Goal: Transaction & Acquisition: Subscribe to service/newsletter

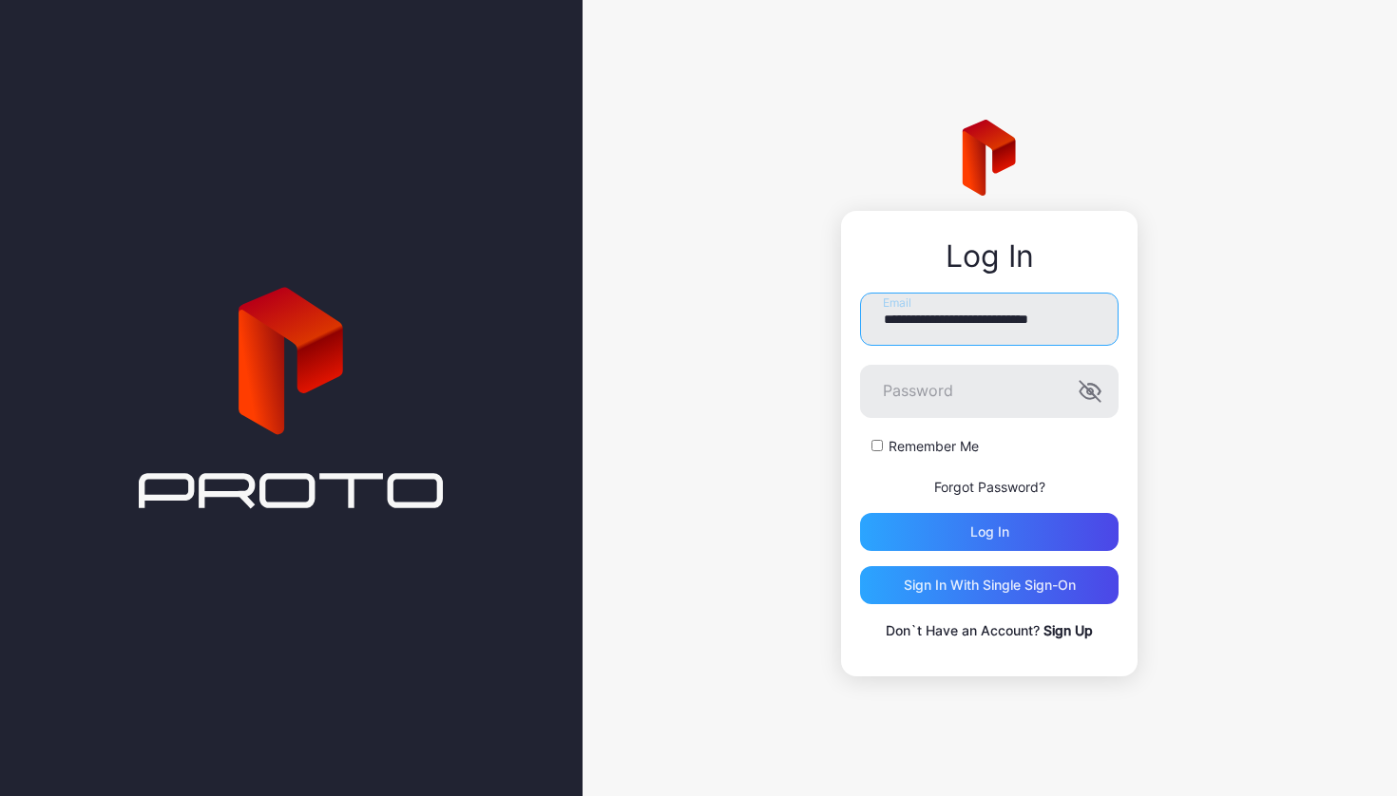
type input "**********"
click at [989, 532] on button "Log in" at bounding box center [989, 532] width 258 height 38
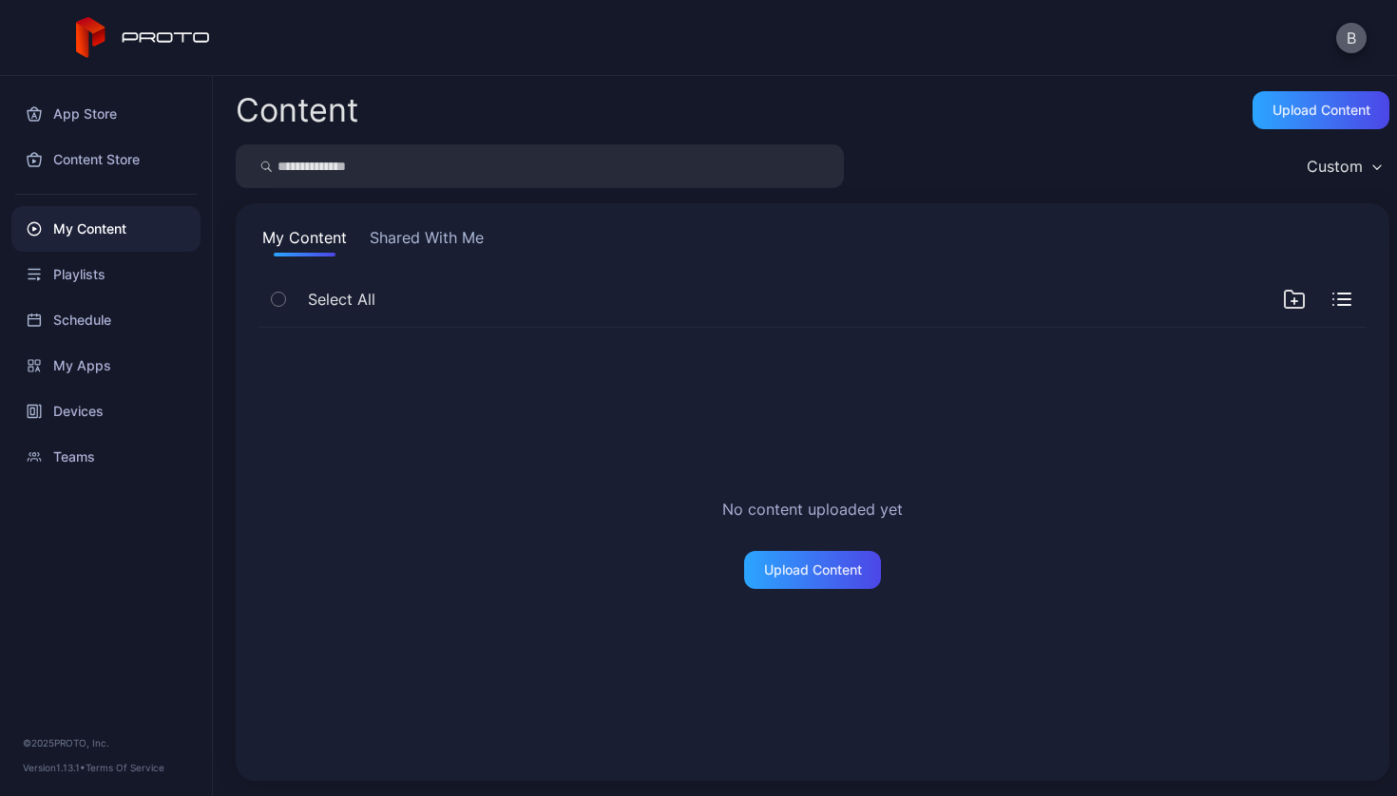
click at [1351, 43] on button "B" at bounding box center [1351, 38] width 30 height 30
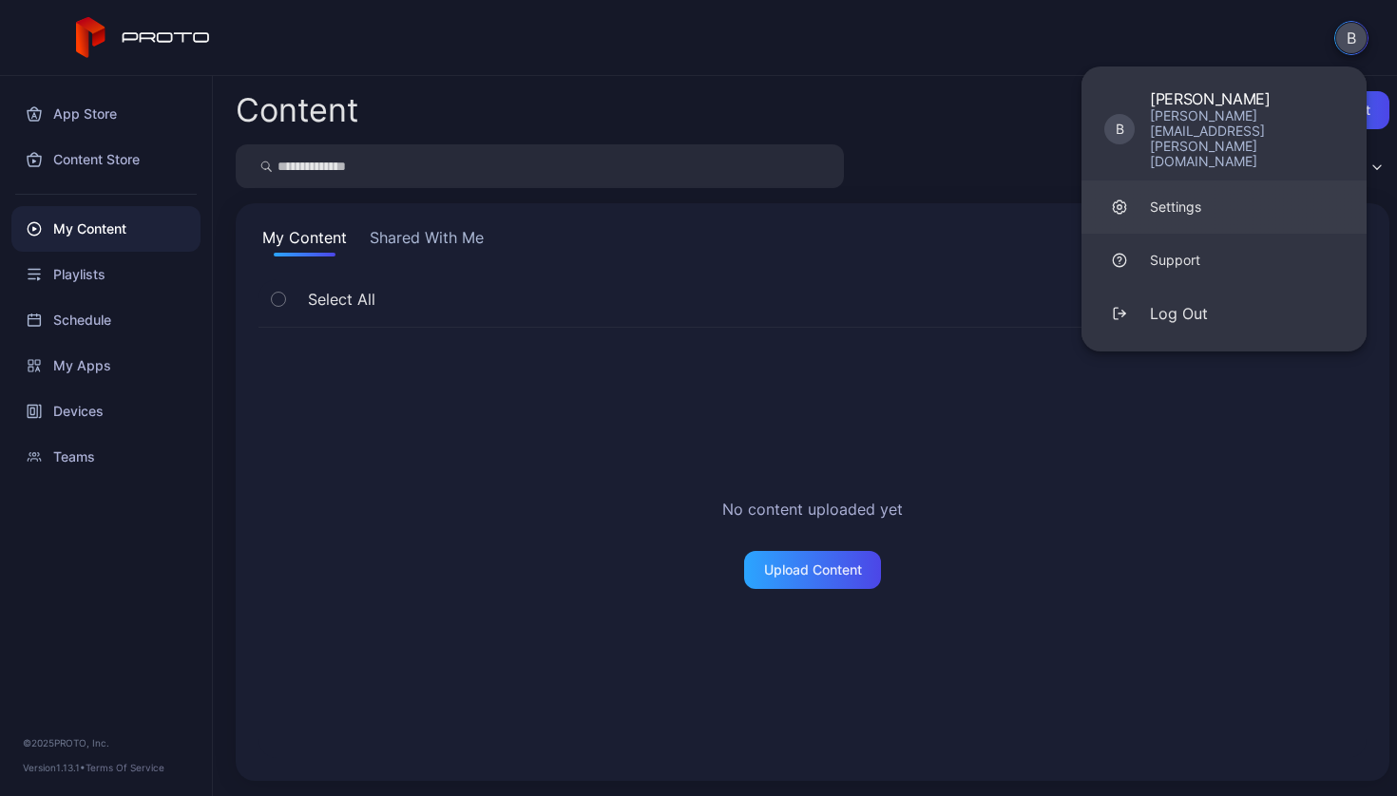
click at [1188, 198] on div "Settings" at bounding box center [1175, 207] width 51 height 19
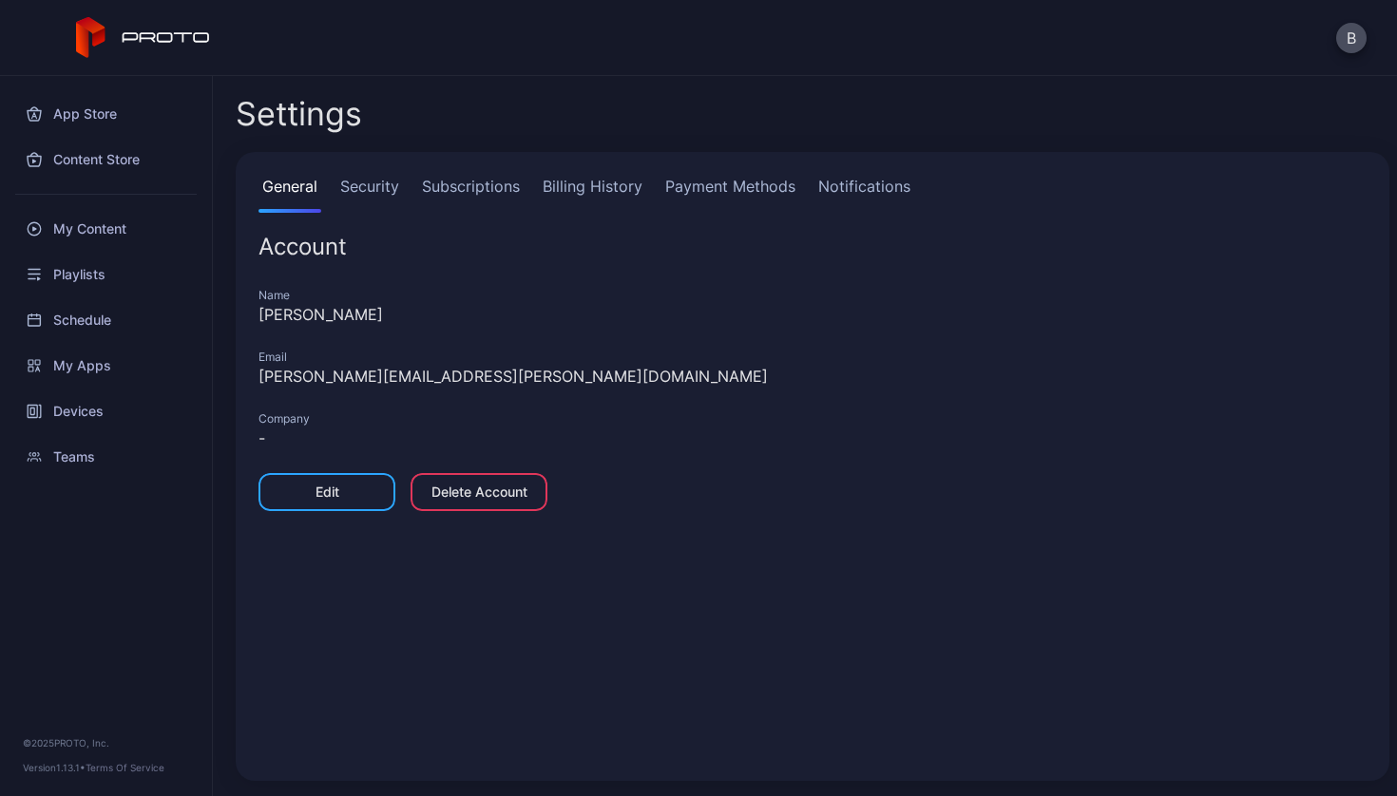
click at [491, 183] on link "Subscriptions" at bounding box center [470, 194] width 105 height 38
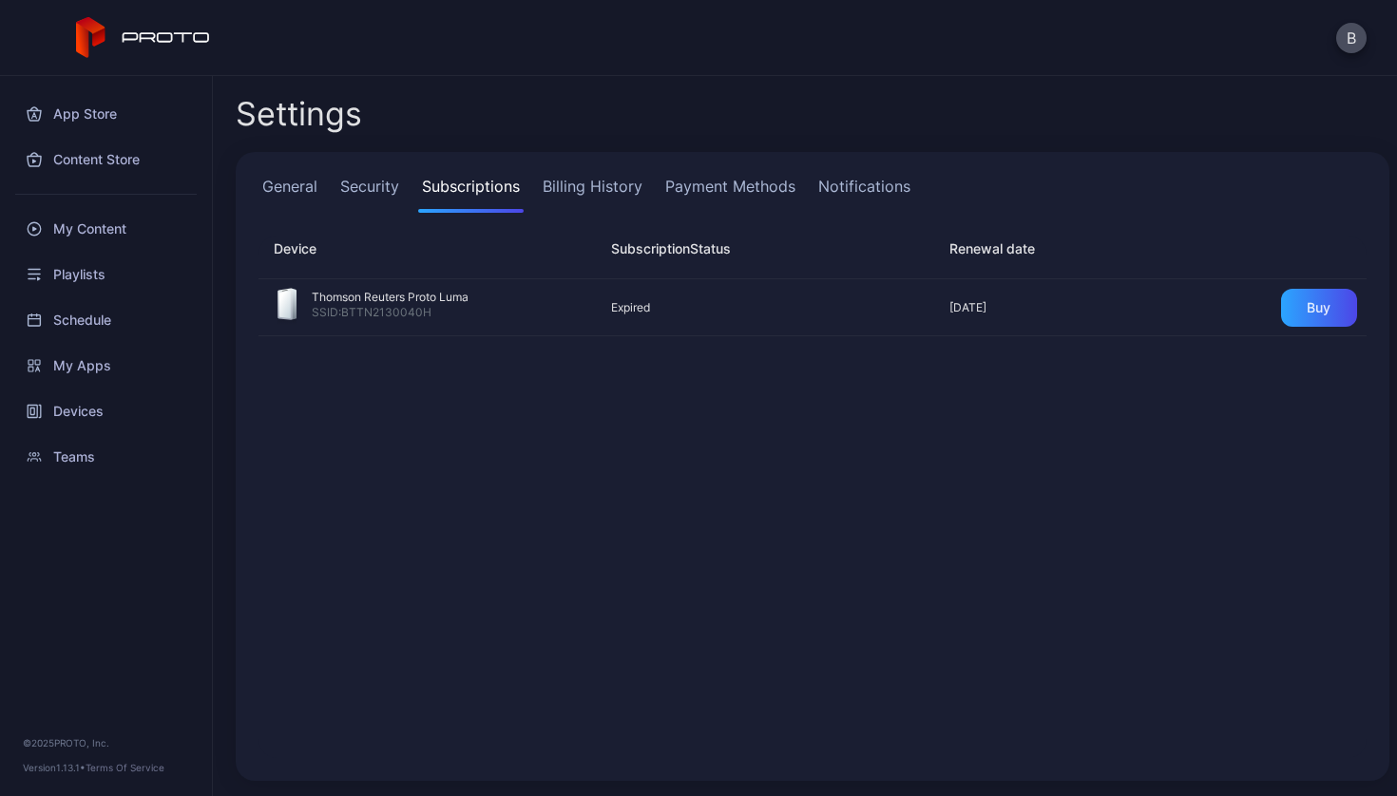
click at [596, 184] on link "Billing History" at bounding box center [592, 194] width 107 height 38
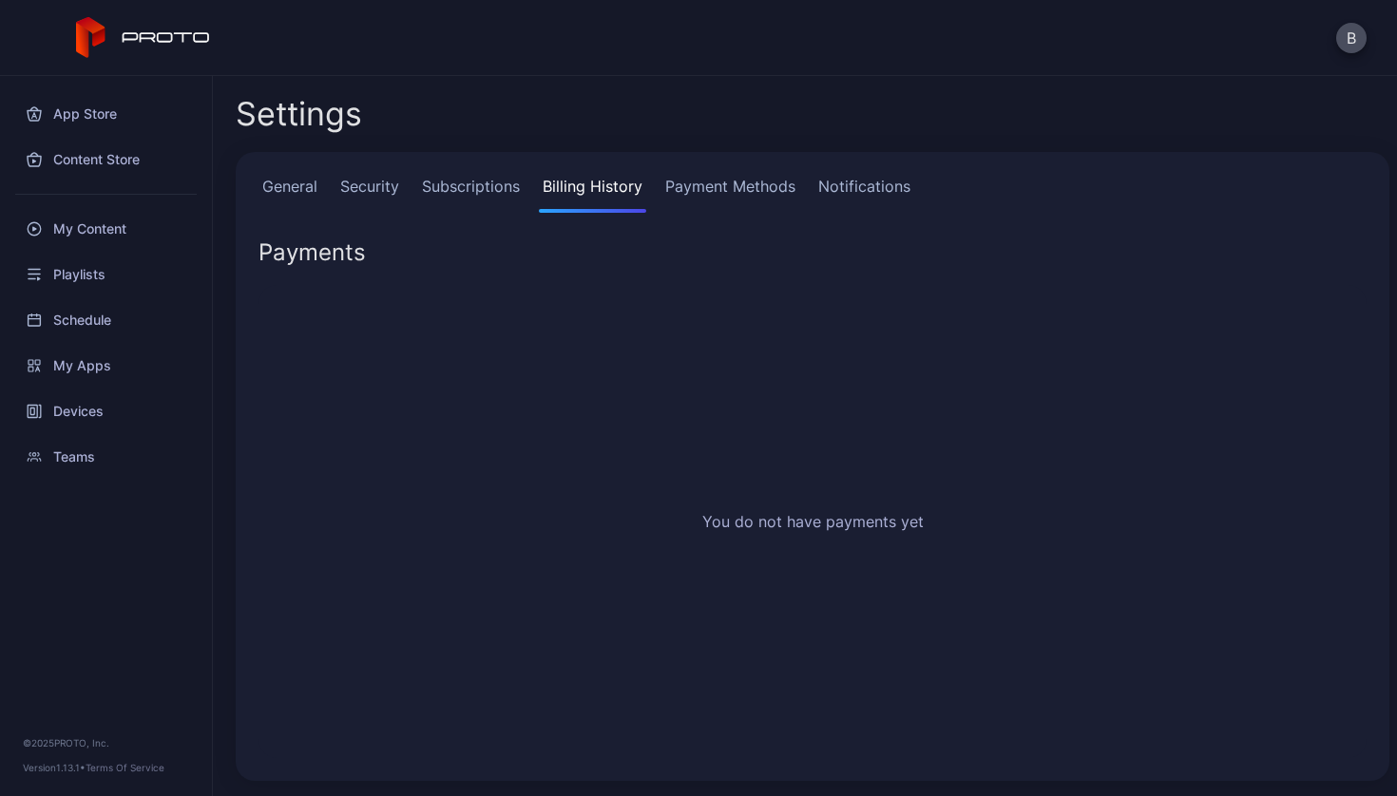
click at [730, 190] on link "Payment Methods" at bounding box center [730, 194] width 138 height 38
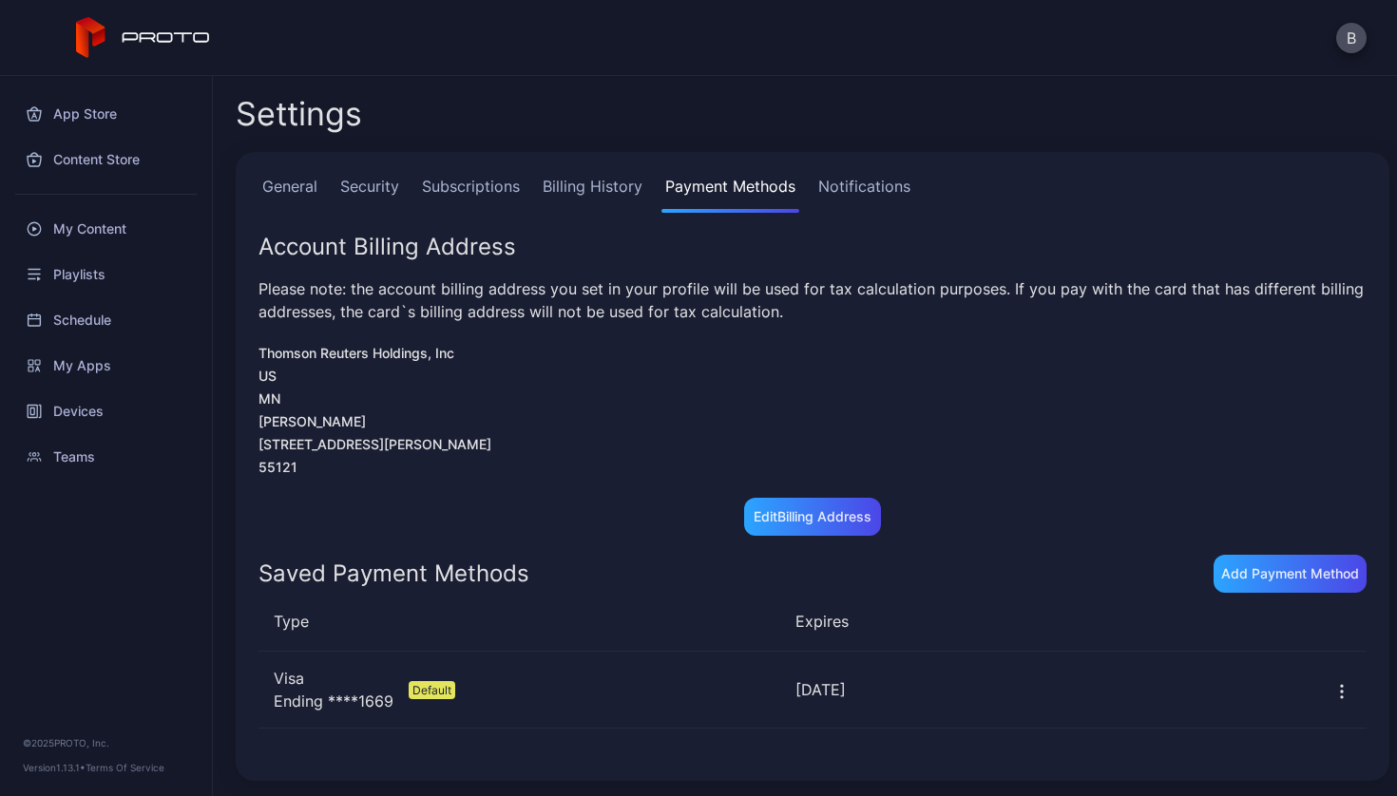
click at [470, 184] on link "Subscriptions" at bounding box center [470, 194] width 105 height 38
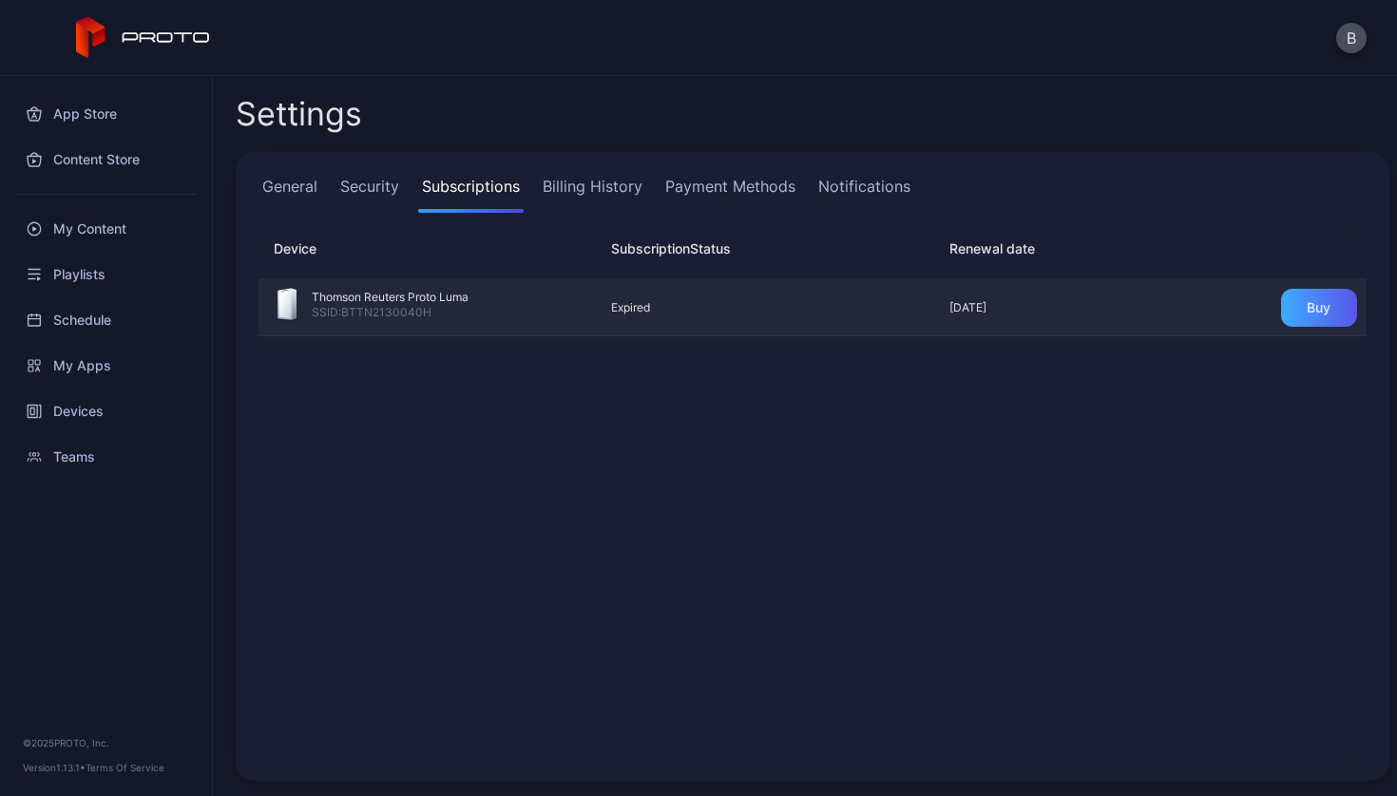
click at [1312, 312] on div "Buy" at bounding box center [1319, 308] width 76 height 38
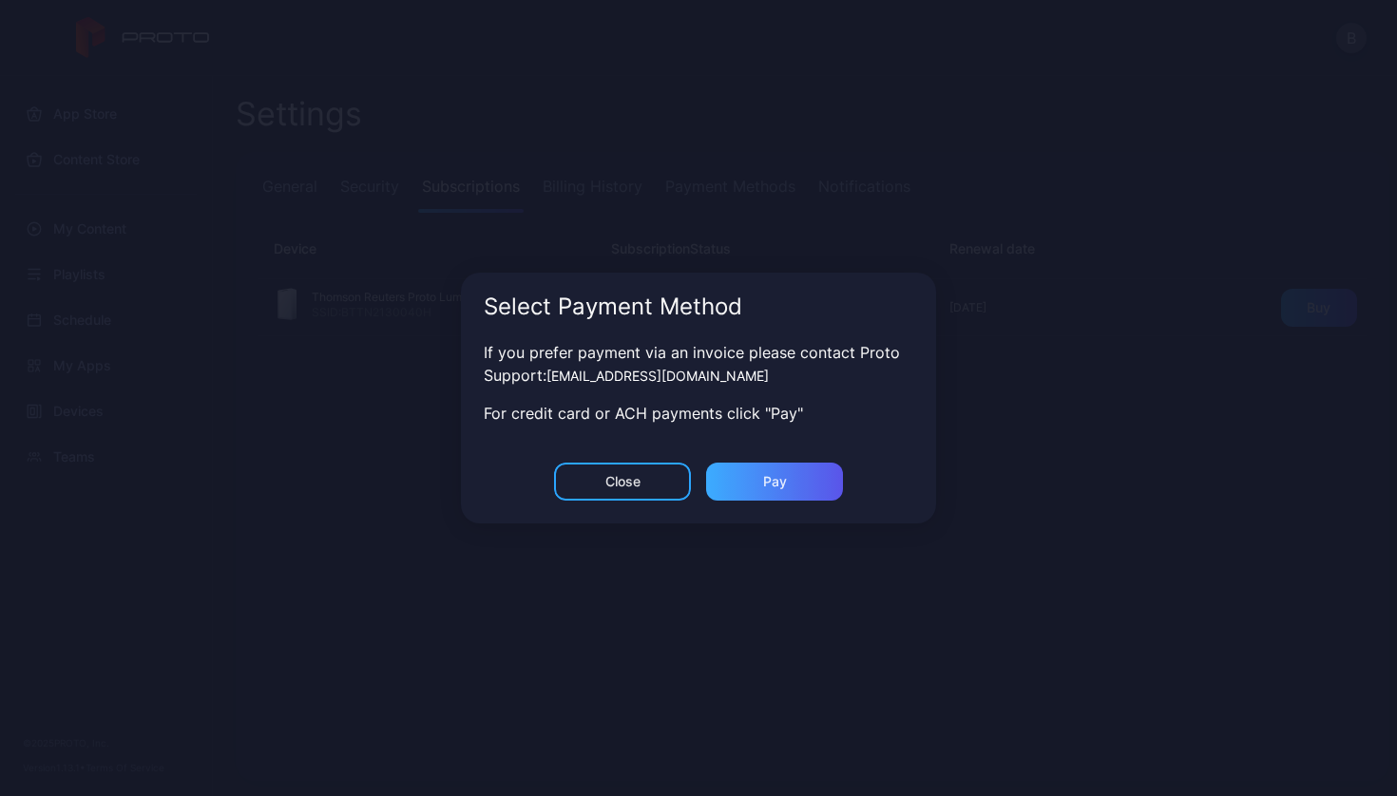
click at [782, 482] on div "Pay" at bounding box center [775, 481] width 24 height 15
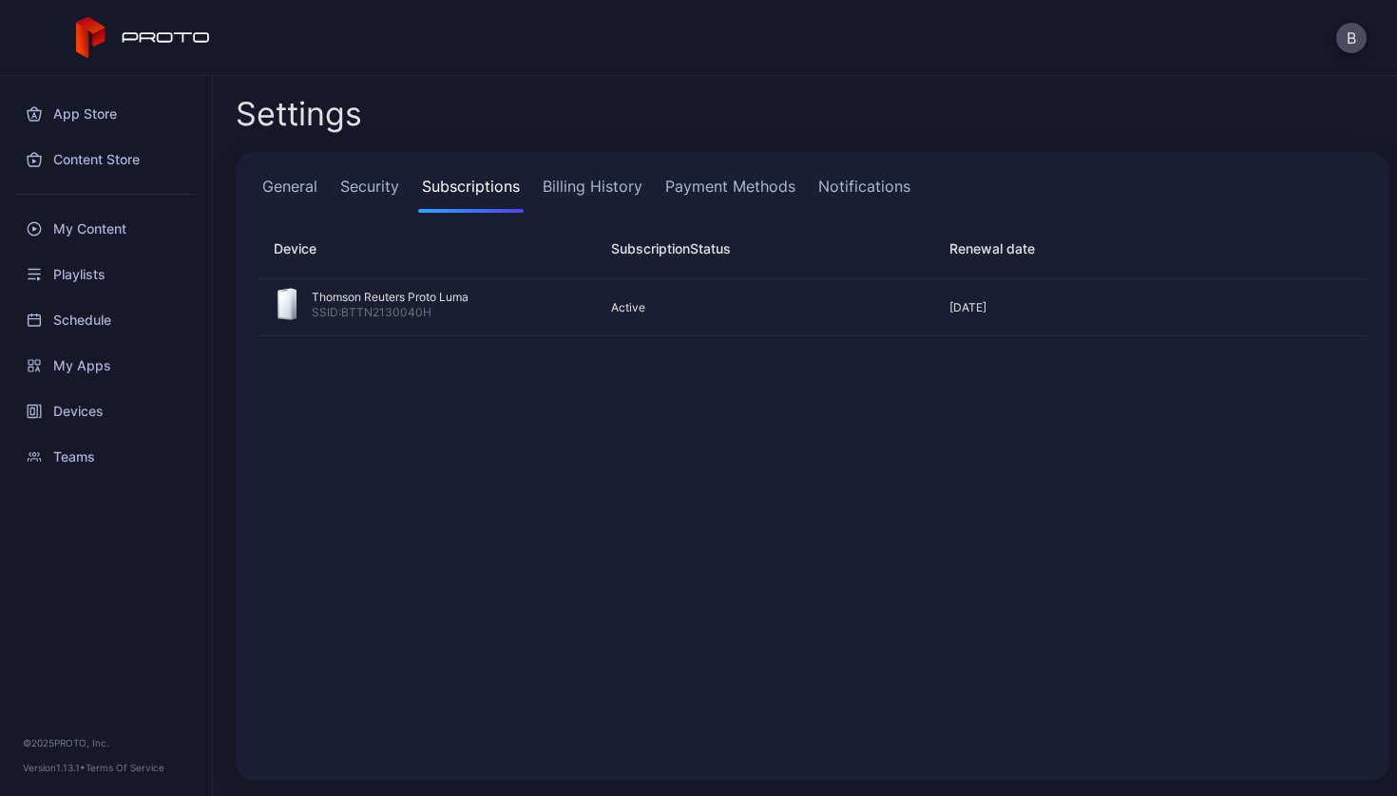
click at [588, 189] on link "Billing History" at bounding box center [592, 194] width 107 height 38
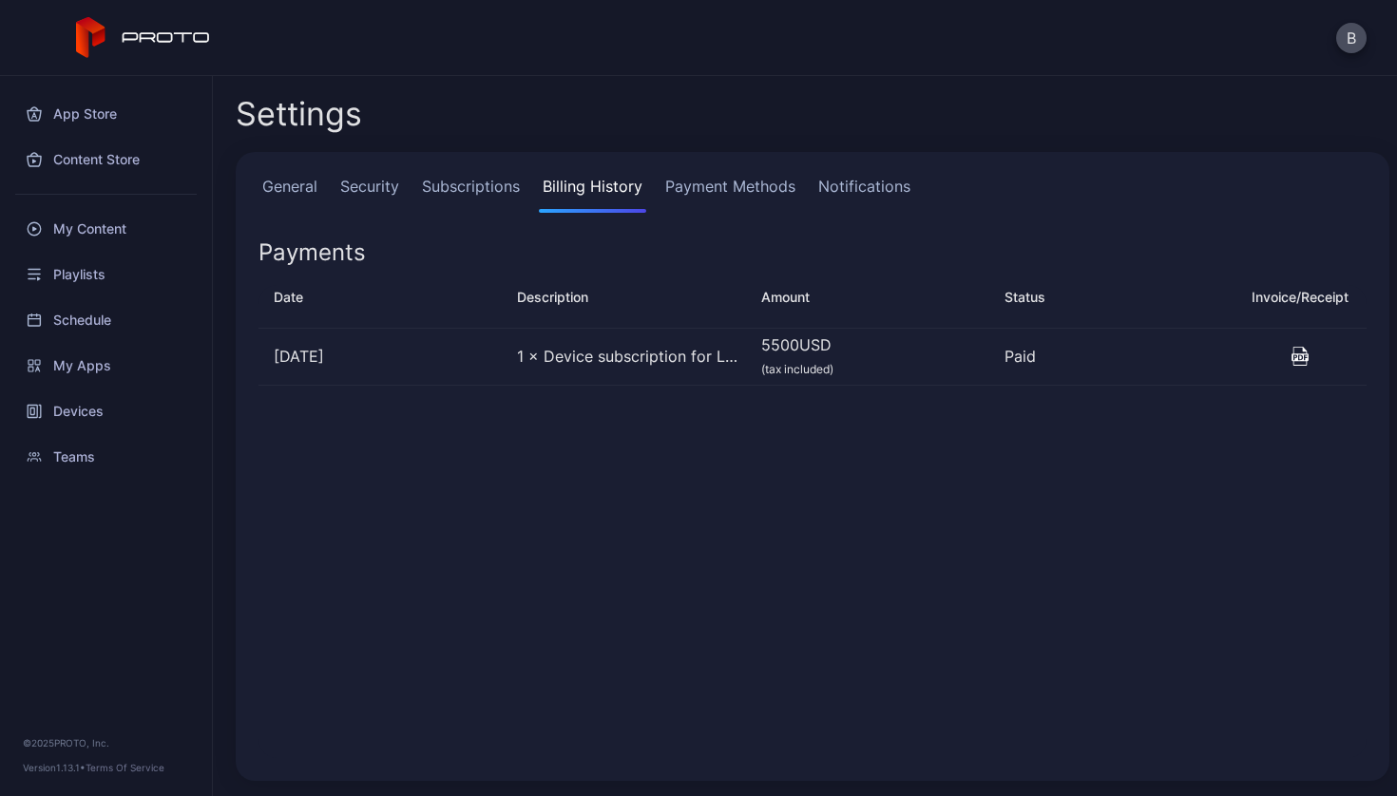
click at [1290, 357] on icon "button" at bounding box center [1299, 356] width 19 height 19
click at [1291, 354] on icon "button" at bounding box center [1299, 356] width 17 height 19
click at [864, 180] on link "Notifications" at bounding box center [864, 194] width 100 height 38
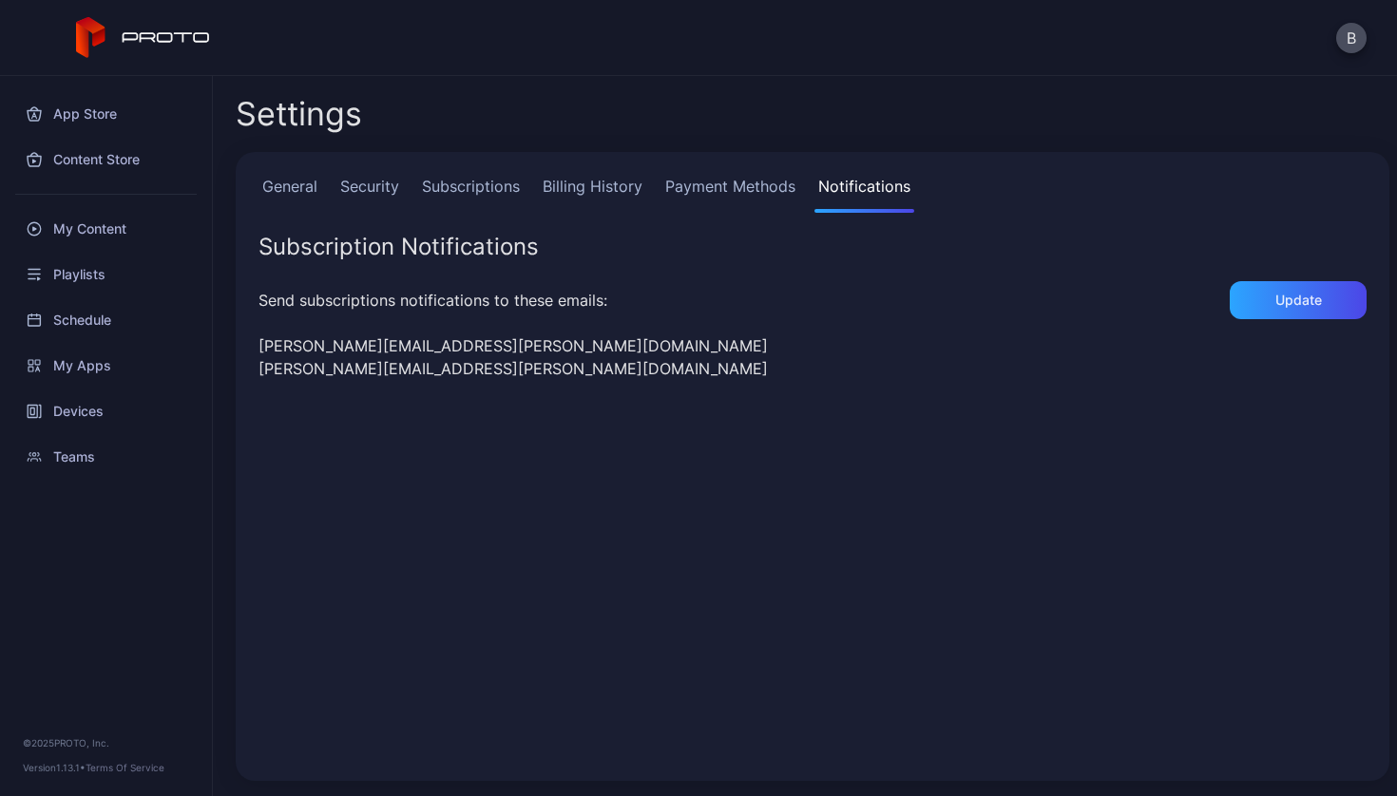
click at [280, 179] on link "General" at bounding box center [289, 194] width 63 height 38
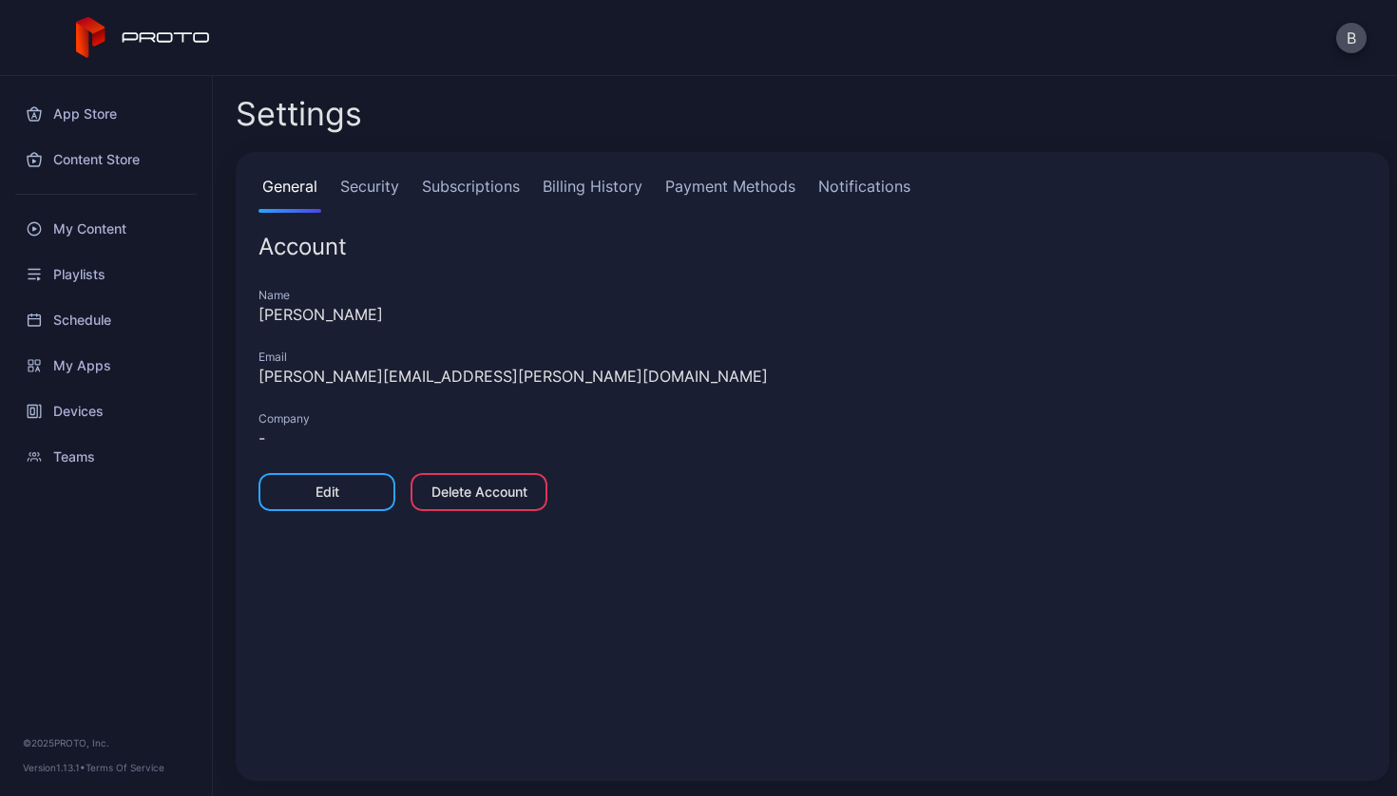
click at [452, 184] on link "Subscriptions" at bounding box center [470, 194] width 105 height 38
